Goal: Task Accomplishment & Management: Manage account settings

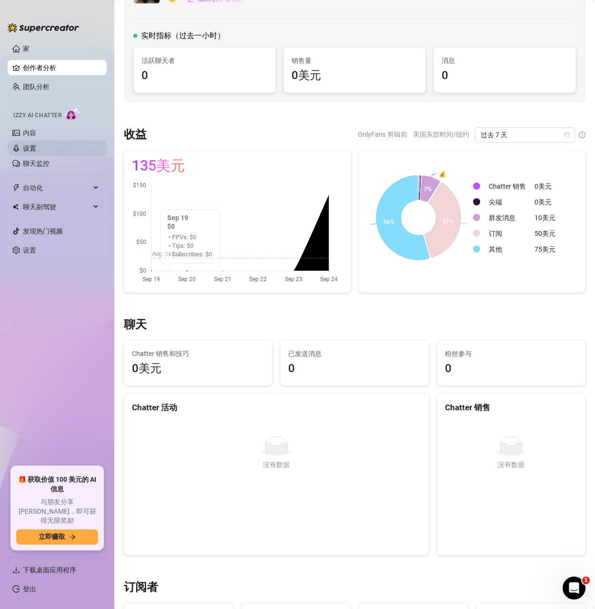
scroll to position [48, 0]
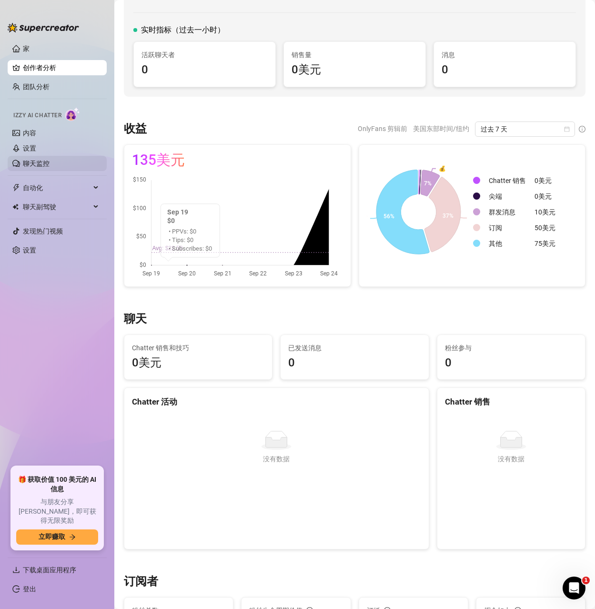
click at [44, 162] on link "聊天监控" at bounding box center [36, 164] width 27 height 8
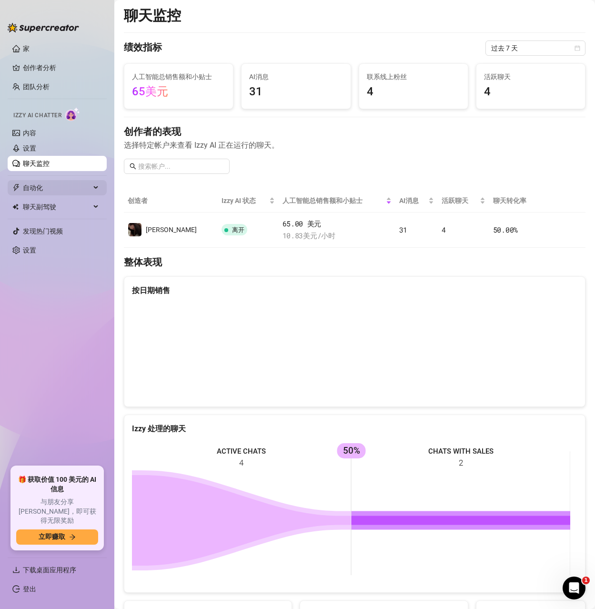
click at [47, 188] on span "自动化" at bounding box center [57, 187] width 68 height 15
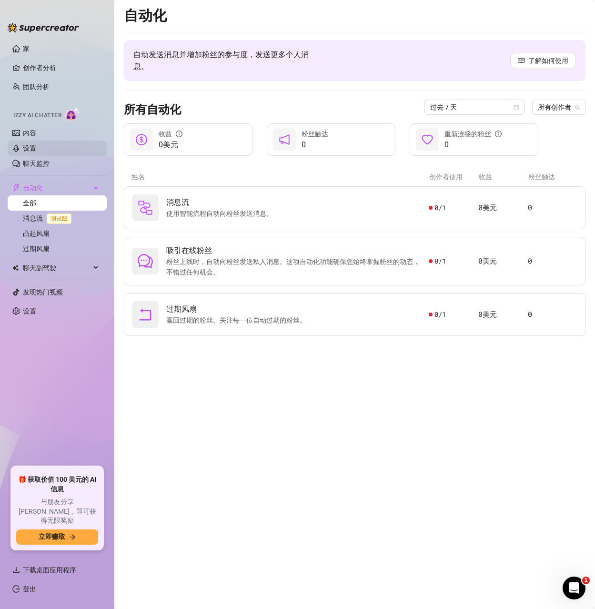
click at [36, 149] on link "设置" at bounding box center [29, 148] width 13 height 8
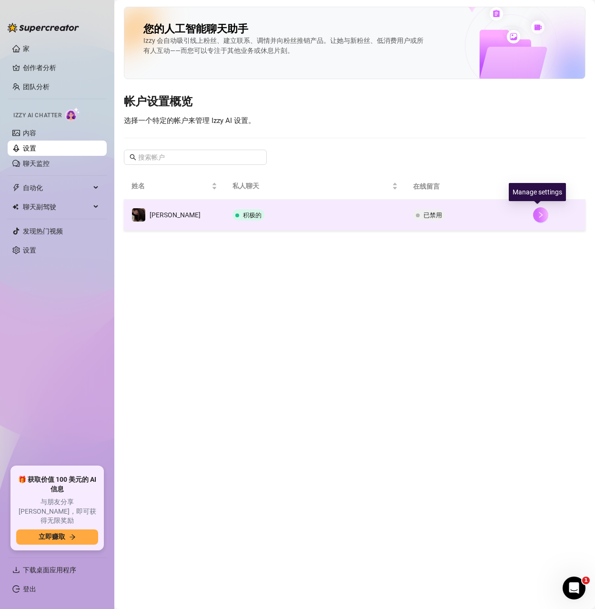
click at [537, 216] on icon "正确的" at bounding box center [540, 215] width 7 height 7
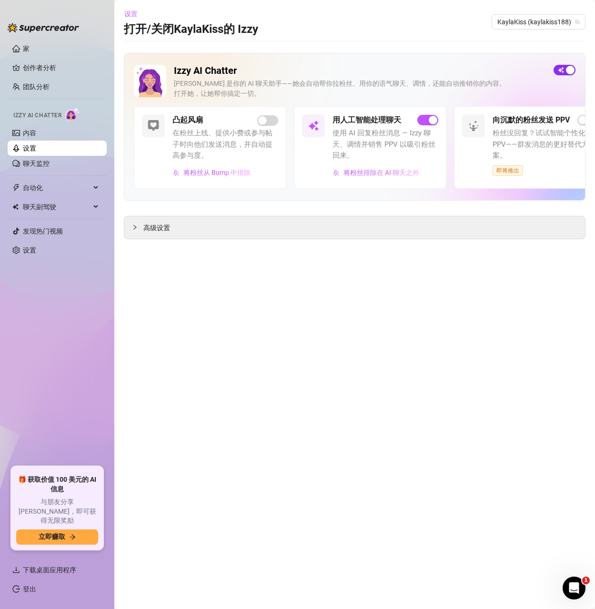
click at [567, 69] on div "button" at bounding box center [570, 70] width 9 height 9
click at [32, 147] on link "设置" at bounding box center [29, 148] width 13 height 8
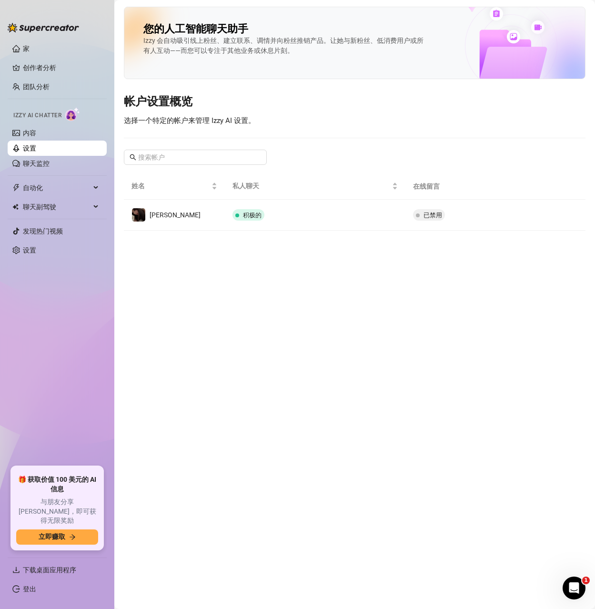
click at [393, 284] on main "您的人工智能聊天助手 Izzy 会自动吸引线上粉丝、建立联系、调情并向粉丝推销产品。让她与新粉丝、低消费用户或所有人互动——而您可以专注于其他业务或休息片刻。…" at bounding box center [354, 304] width 481 height 609
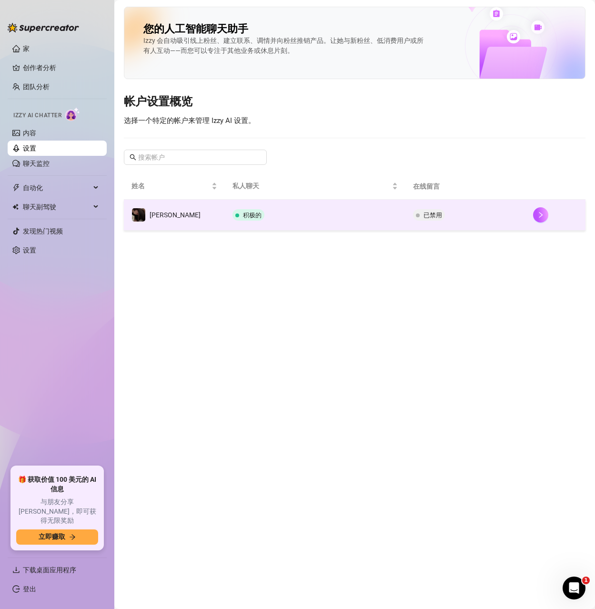
click at [548, 213] on div at bounding box center [555, 214] width 45 height 15
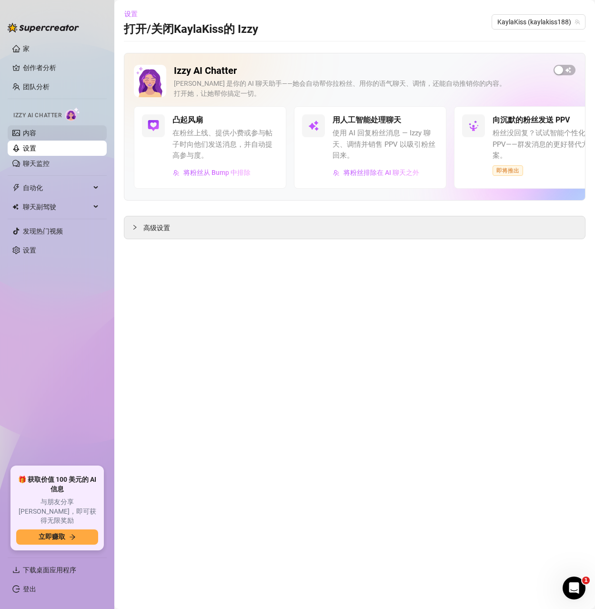
click at [29, 137] on link "内容" at bounding box center [29, 133] width 13 height 8
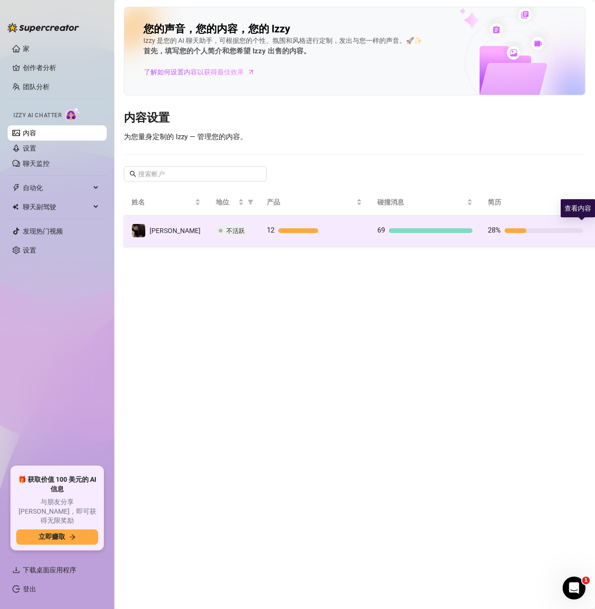
click at [595, 231] on button "button" at bounding box center [605, 230] width 15 height 15
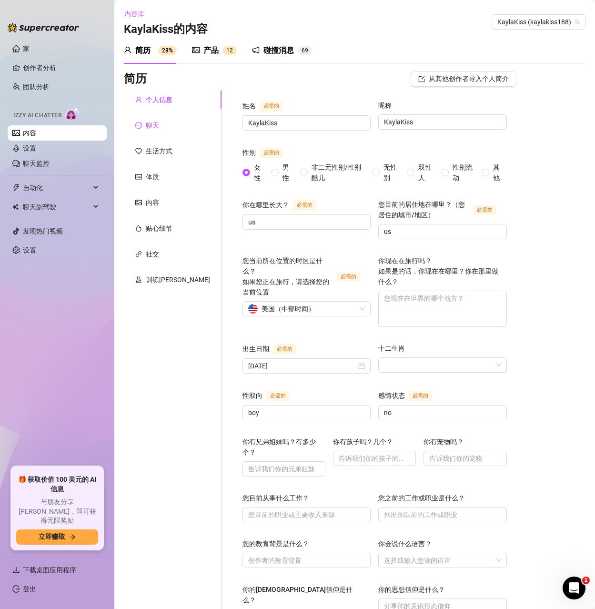
click at [144, 124] on div "聊天" at bounding box center [147, 125] width 24 height 10
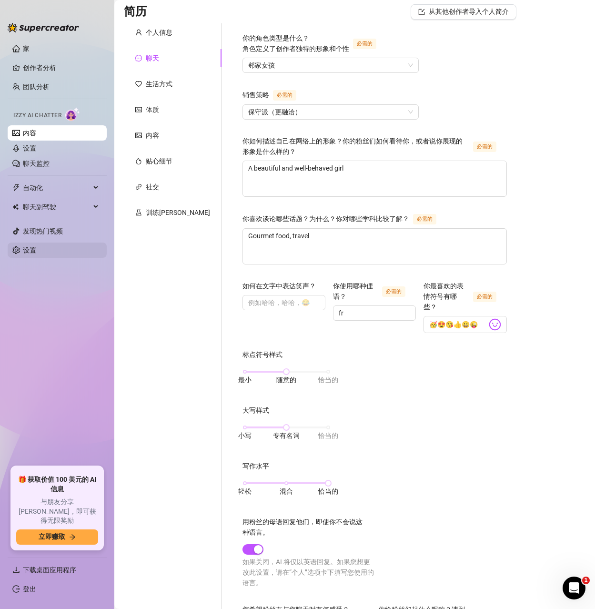
scroll to position [67, 0]
click at [50, 85] on link "团队分析" at bounding box center [36, 87] width 27 height 8
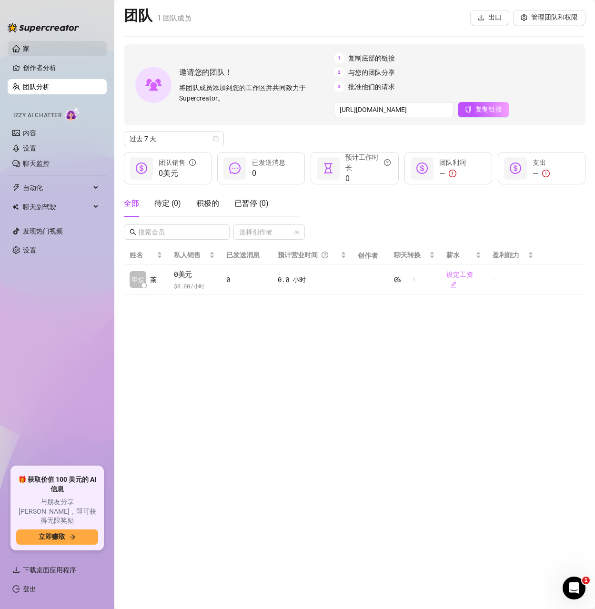
click at [30, 52] on link "家" at bounding box center [26, 49] width 7 height 8
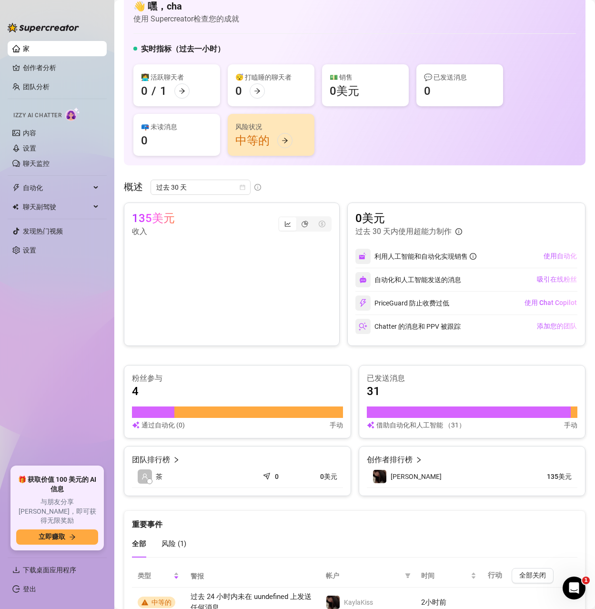
scroll to position [64, 0]
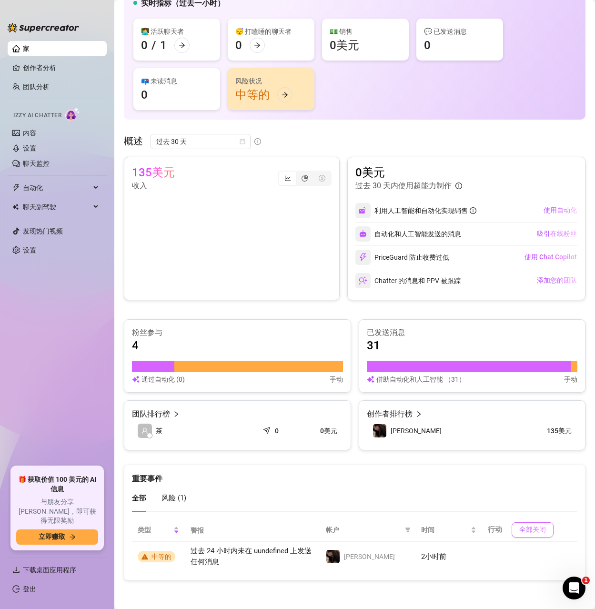
click at [521, 530] on font "全部关闭" at bounding box center [532, 530] width 27 height 8
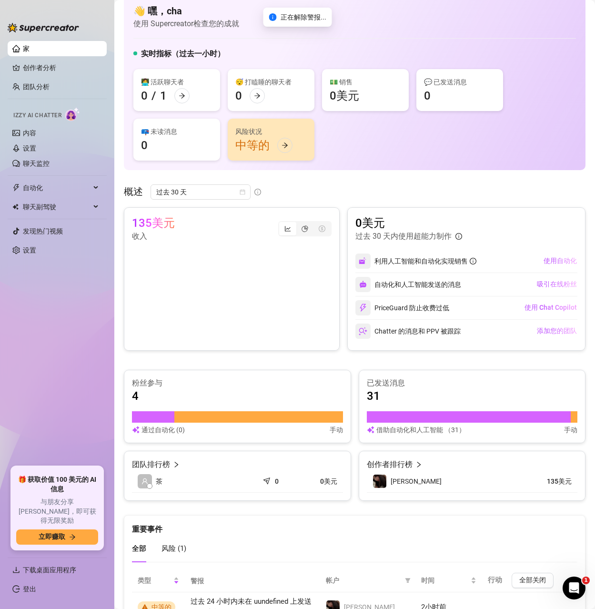
scroll to position [0, 0]
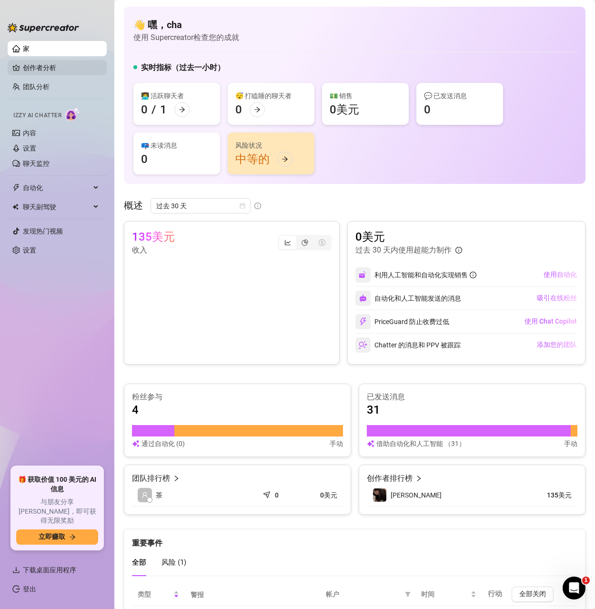
click at [39, 66] on link "创作者分析" at bounding box center [61, 67] width 76 height 15
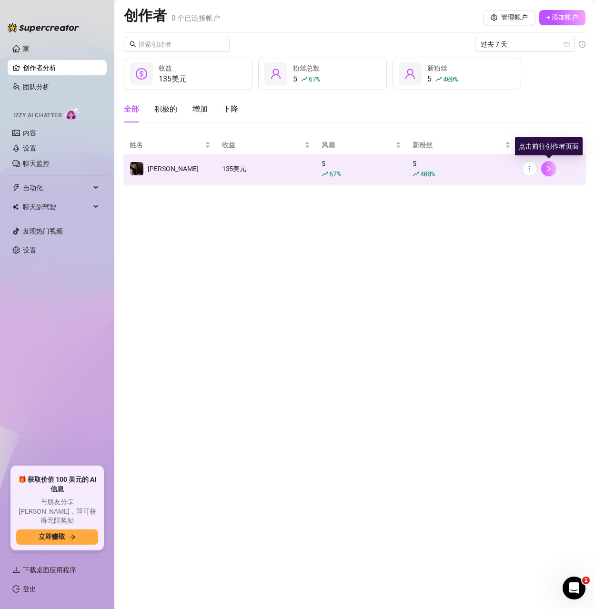
click at [555, 169] on button "button" at bounding box center [548, 168] width 15 height 15
